Goal: Find specific page/section: Find specific page/section

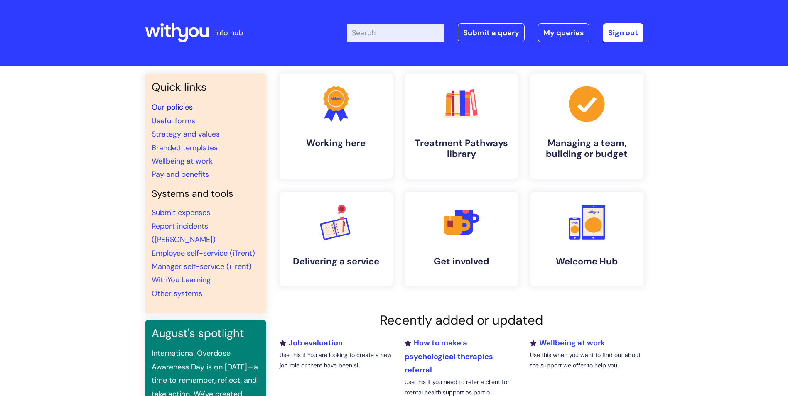
click at [188, 105] on link "Our policies" at bounding box center [172, 107] width 41 height 10
click at [191, 107] on link "Our policies" at bounding box center [172, 107] width 41 height 10
click at [181, 106] on link "Our policies" at bounding box center [172, 107] width 41 height 10
